Goal: Information Seeking & Learning: Learn about a topic

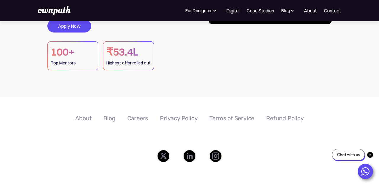
scroll to position [36, 0]
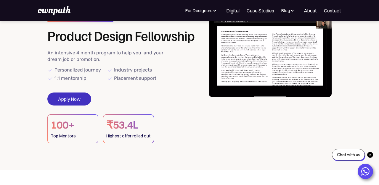
click at [75, 101] on link "Apply Now" at bounding box center [69, 99] width 44 height 13
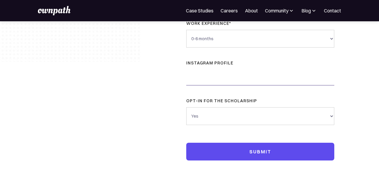
scroll to position [188, 0]
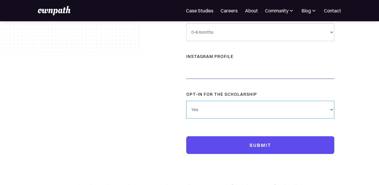
click at [204, 104] on select "Yes No" at bounding box center [260, 110] width 148 height 18
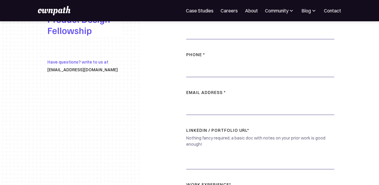
scroll to position [0, 0]
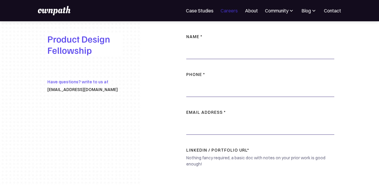
click at [228, 8] on link "Careers" at bounding box center [229, 10] width 17 height 7
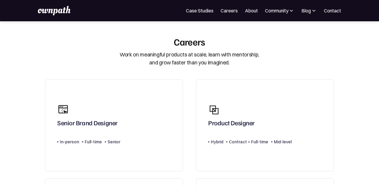
click at [52, 7] on img at bounding box center [54, 10] width 33 height 9
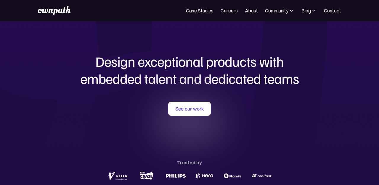
scroll to position [10, 0]
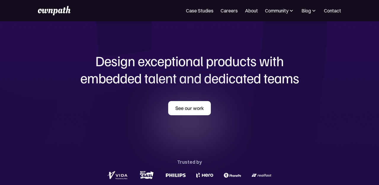
click at [193, 110] on link "See our work" at bounding box center [189, 108] width 43 height 14
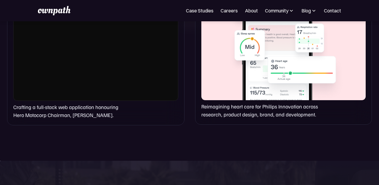
scroll to position [495, 0]
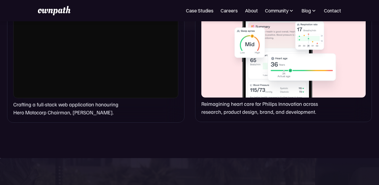
click at [220, 87] on div at bounding box center [283, 41] width 164 height 114
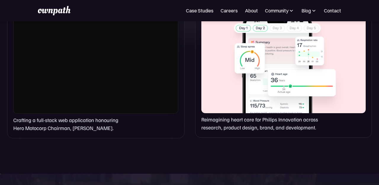
scroll to position [479, 0]
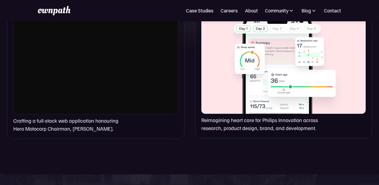
click at [223, 126] on p "Reimagining heart care for Philips Innovation across research, product design, …" at bounding box center [267, 124] width 132 height 16
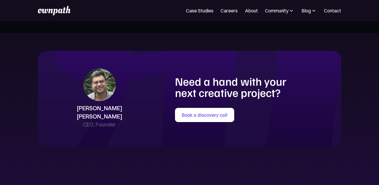
scroll to position [1270, 0]
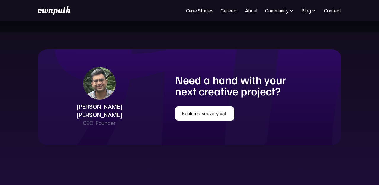
click at [188, 107] on link "Book a discovery call" at bounding box center [204, 114] width 59 height 14
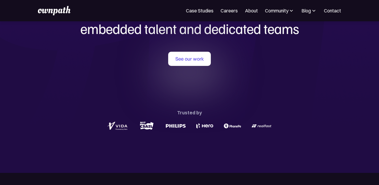
scroll to position [0, 0]
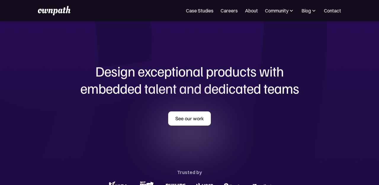
click at [196, 119] on link "See our work" at bounding box center [189, 119] width 43 height 14
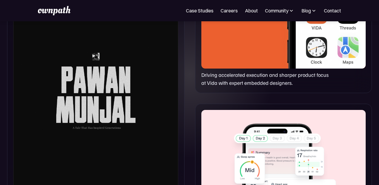
scroll to position [380, 0]
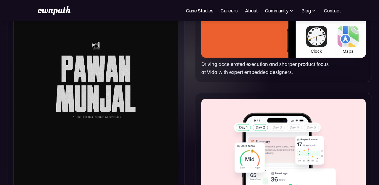
click at [156, 118] on div at bounding box center [95, 79] width 165 height 270
click at [106, 77] on div at bounding box center [95, 79] width 165 height 270
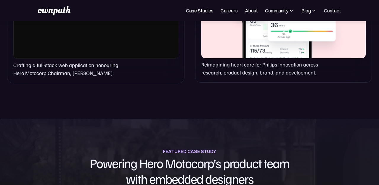
scroll to position [561, 0]
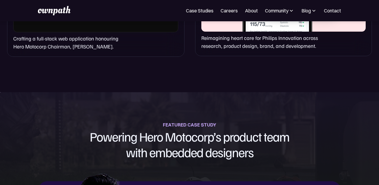
click at [63, 45] on p "Crafting a full-stack web application honouring Hero Motocorp Chairman, [PERSON…" at bounding box center [71, 43] width 116 height 16
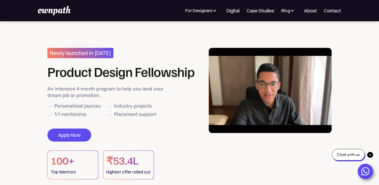
scroll to position [36, 0]
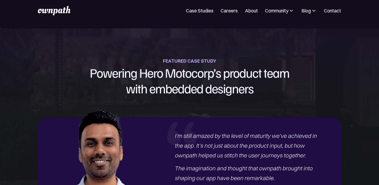
scroll to position [694, 0]
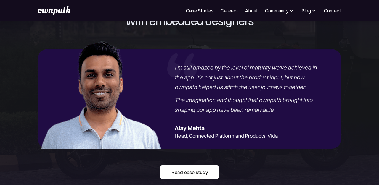
click at [189, 178] on link "Read case study" at bounding box center [189, 173] width 59 height 14
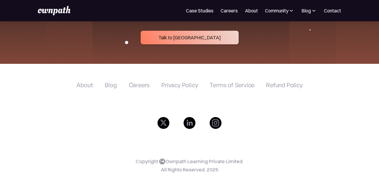
scroll to position [2307, 0]
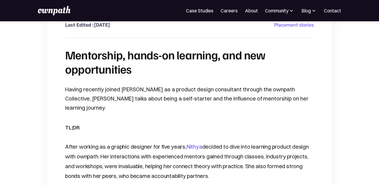
scroll to position [199, 0]
